Goal: Information Seeking & Learning: Check status

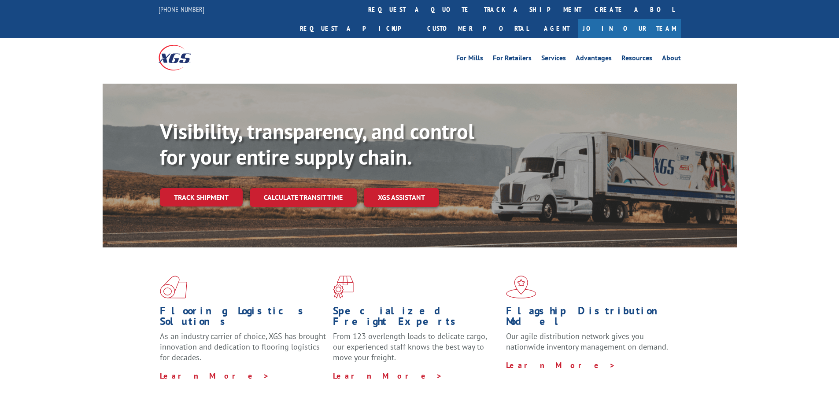
click at [478, 7] on link "track a shipment" at bounding box center [533, 9] width 111 height 19
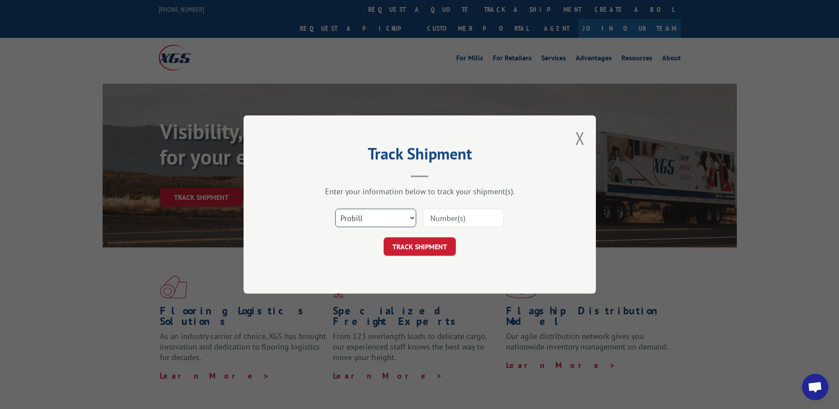
drag, startPoint x: 362, startPoint y: 213, endPoint x: 366, endPoint y: 223, distance: 10.5
click at [362, 213] on select "Select category... Probill BOL PO" at bounding box center [375, 218] width 81 height 19
select select "bol"
click at [335, 209] on select "Select category... Probill BOL PO" at bounding box center [375, 218] width 81 height 19
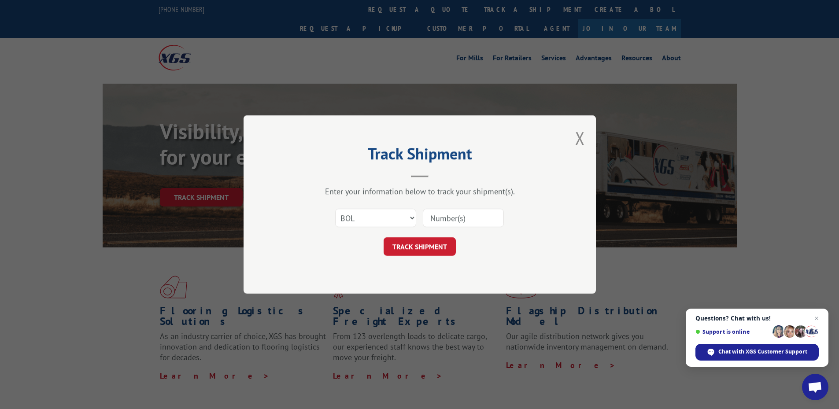
click at [499, 209] on input at bounding box center [463, 218] width 81 height 19
click at [449, 216] on input at bounding box center [463, 218] width 81 height 19
type input "2850643"
click at [396, 253] on button "TRACK SHIPMENT" at bounding box center [420, 246] width 72 height 19
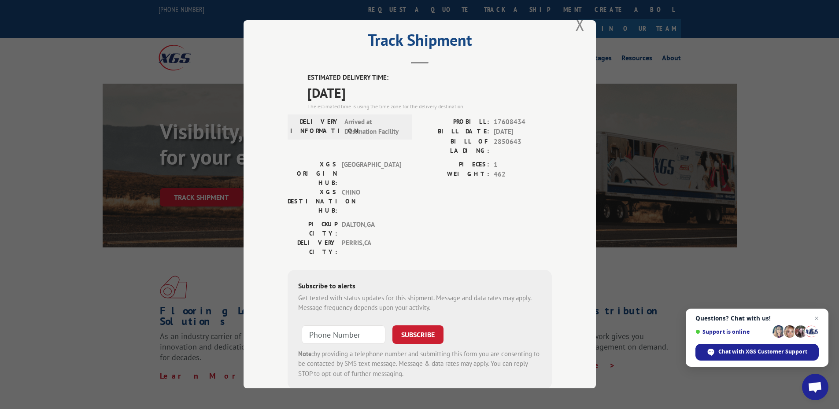
scroll to position [28, 0]
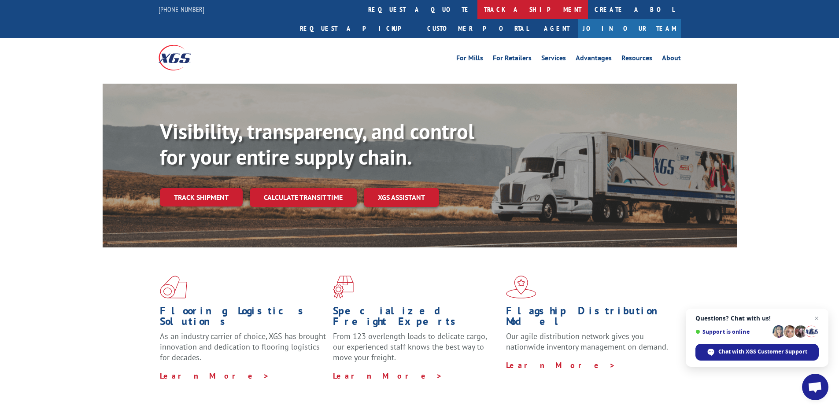
click at [478, 8] on link "track a shipment" at bounding box center [533, 9] width 111 height 19
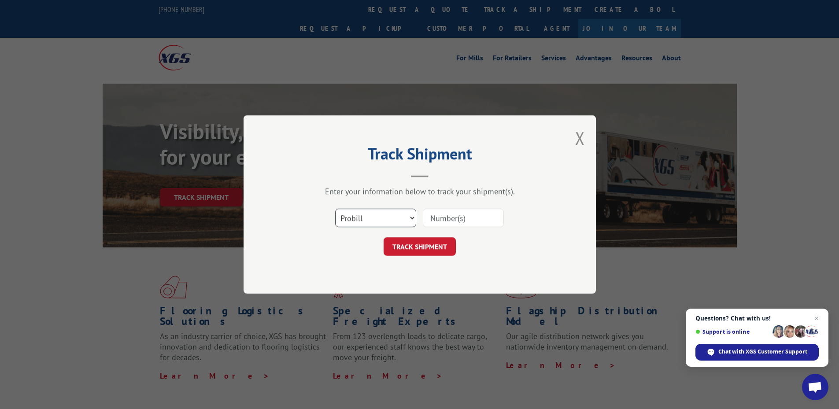
drag, startPoint x: 400, startPoint y: 221, endPoint x: 392, endPoint y: 226, distance: 9.7
click at [400, 221] on select "Select category... Probill BOL PO" at bounding box center [375, 218] width 81 height 19
select select "bol"
click at [335, 209] on select "Select category... Probill BOL PO" at bounding box center [375, 218] width 81 height 19
click at [457, 210] on input at bounding box center [463, 218] width 81 height 19
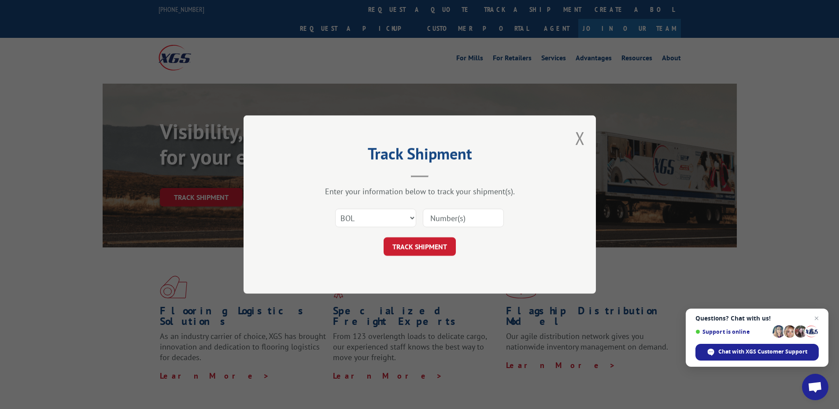
drag, startPoint x: 443, startPoint y: 219, endPoint x: 544, endPoint y: 161, distance: 116.8
click at [444, 219] on input at bounding box center [463, 218] width 81 height 19
click at [444, 215] on input at bounding box center [463, 218] width 81 height 19
type input "2853716"
click at [438, 250] on button "TRACK SHIPMENT" at bounding box center [420, 246] width 72 height 19
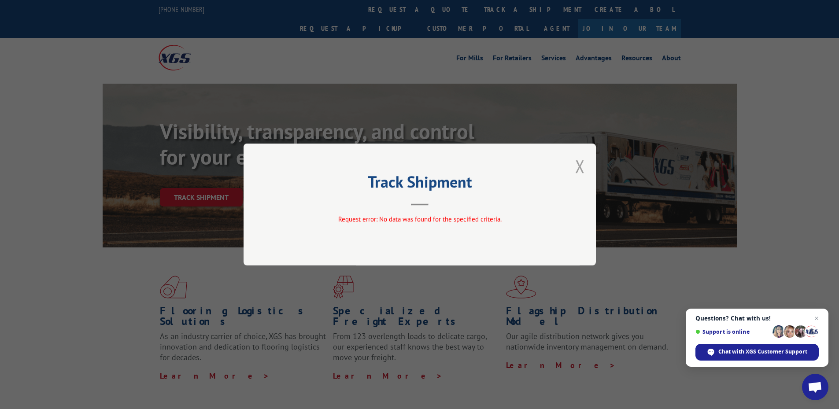
drag, startPoint x: 573, startPoint y: 168, endPoint x: 578, endPoint y: 166, distance: 5.1
click at [578, 166] on div "Track Shipment Request error: No data was found for the specified criteria." at bounding box center [420, 205] width 352 height 122
click at [575, 168] on div "Track Shipment Request error: No data was found for the specified criteria." at bounding box center [420, 205] width 352 height 122
click at [577, 165] on button "Close modal" at bounding box center [580, 166] width 10 height 23
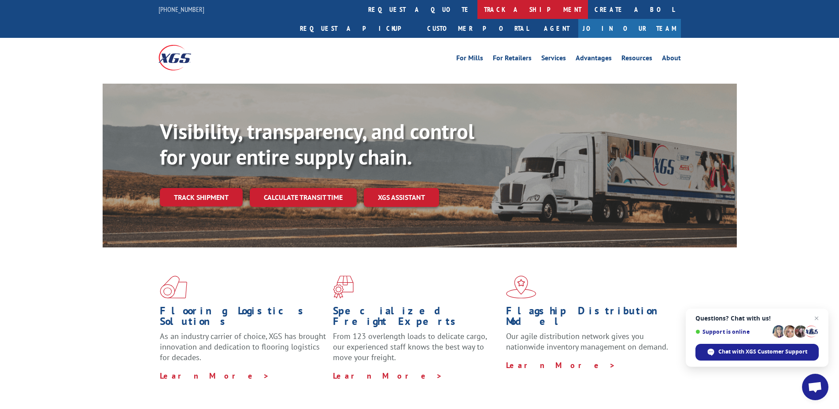
click at [478, 4] on link "track a shipment" at bounding box center [533, 9] width 111 height 19
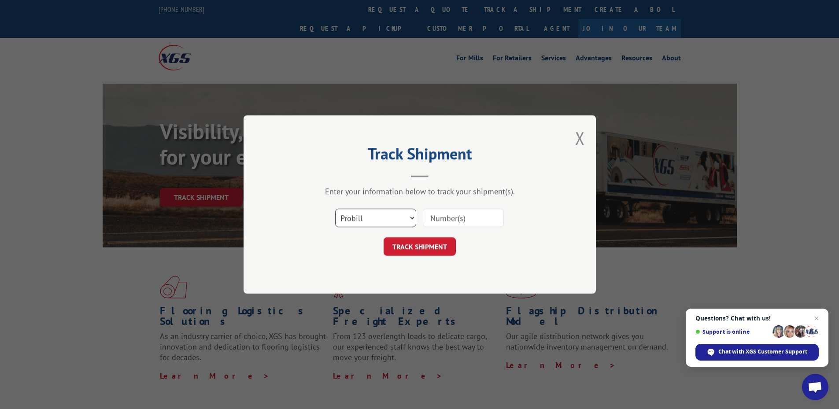
drag, startPoint x: 405, startPoint y: 219, endPoint x: 389, endPoint y: 228, distance: 18.4
click at [405, 219] on select "Select category... Probill BOL PO" at bounding box center [375, 218] width 81 height 19
select select "bol"
click at [335, 209] on select "Select category... Probill BOL PO" at bounding box center [375, 218] width 81 height 19
click at [456, 219] on input at bounding box center [463, 218] width 81 height 19
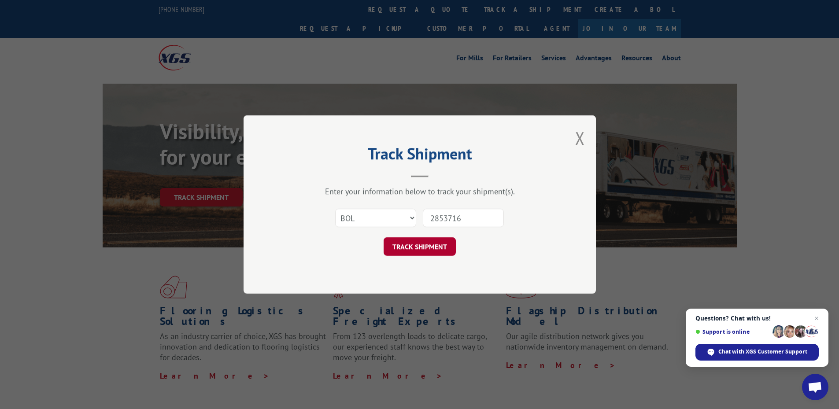
type input "2853716"
click at [447, 247] on button "TRACK SHIPMENT" at bounding box center [420, 246] width 72 height 19
